Goal: Information Seeking & Learning: Learn about a topic

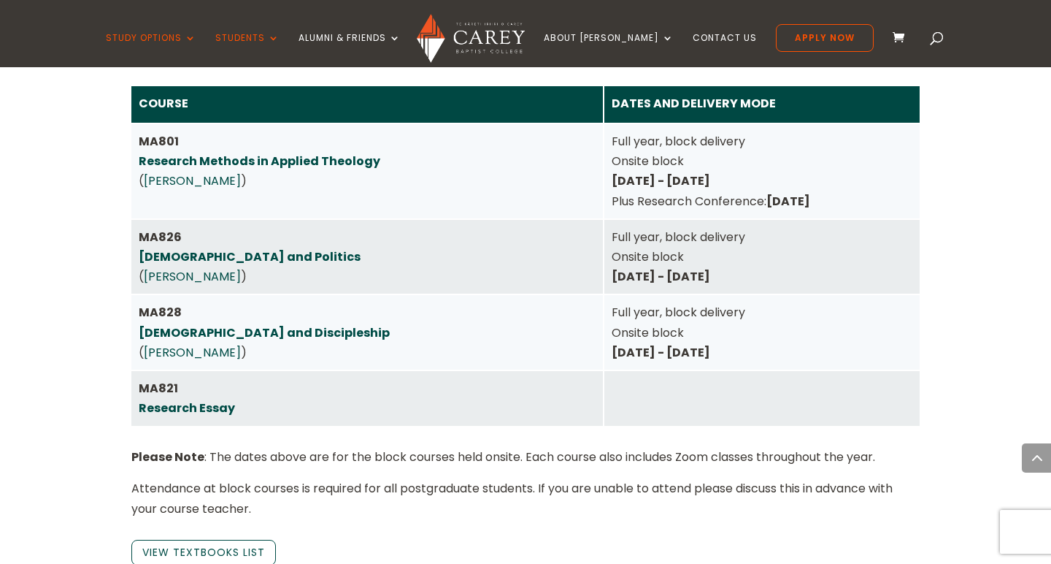
scroll to position [2659, 0]
